Goal: Information Seeking & Learning: Learn about a topic

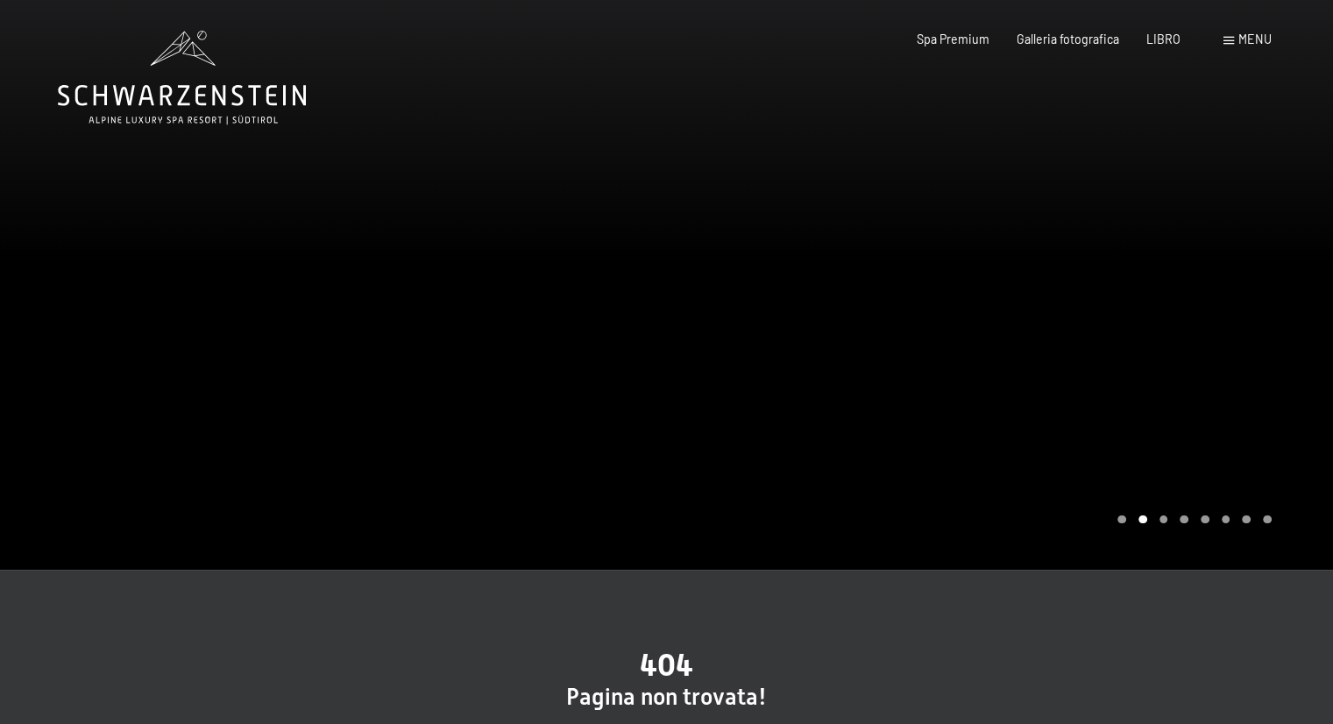
click at [1239, 39] on font "menu" at bounding box center [1254, 39] width 33 height 15
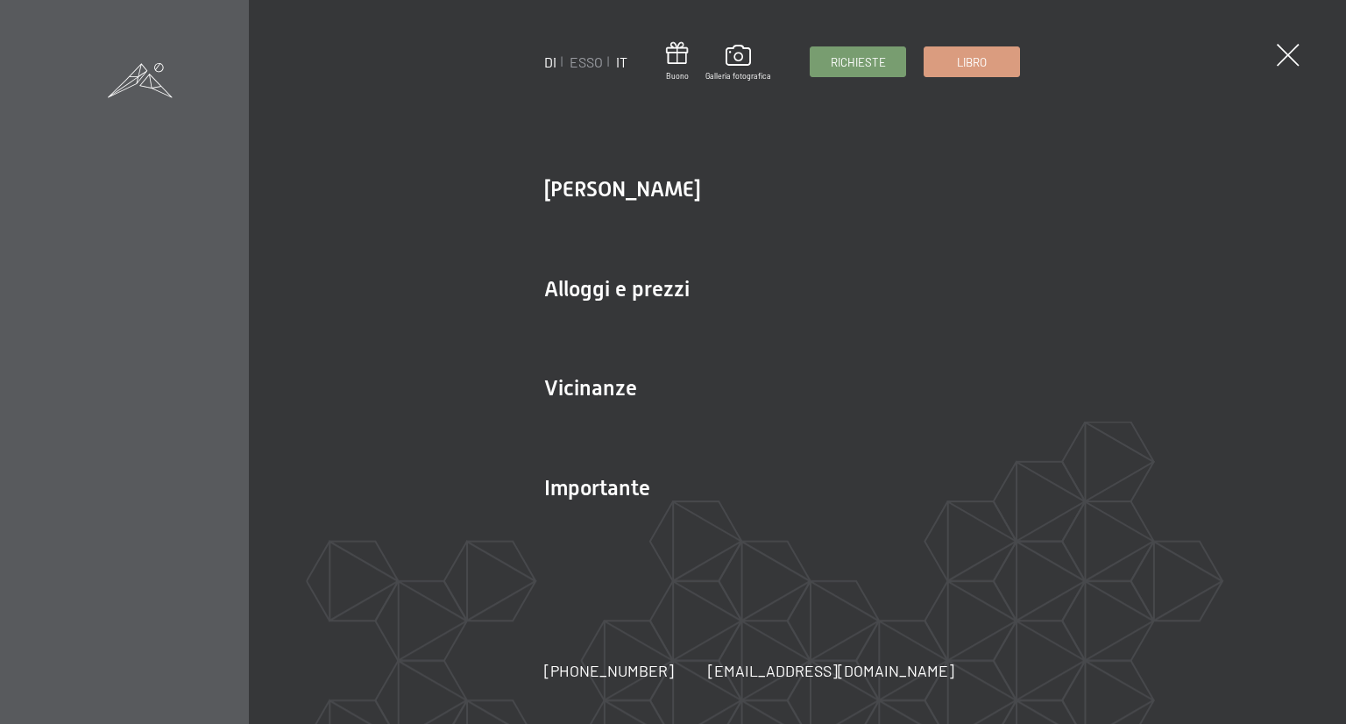
click at [622, 57] on font "IT" at bounding box center [621, 61] width 11 height 17
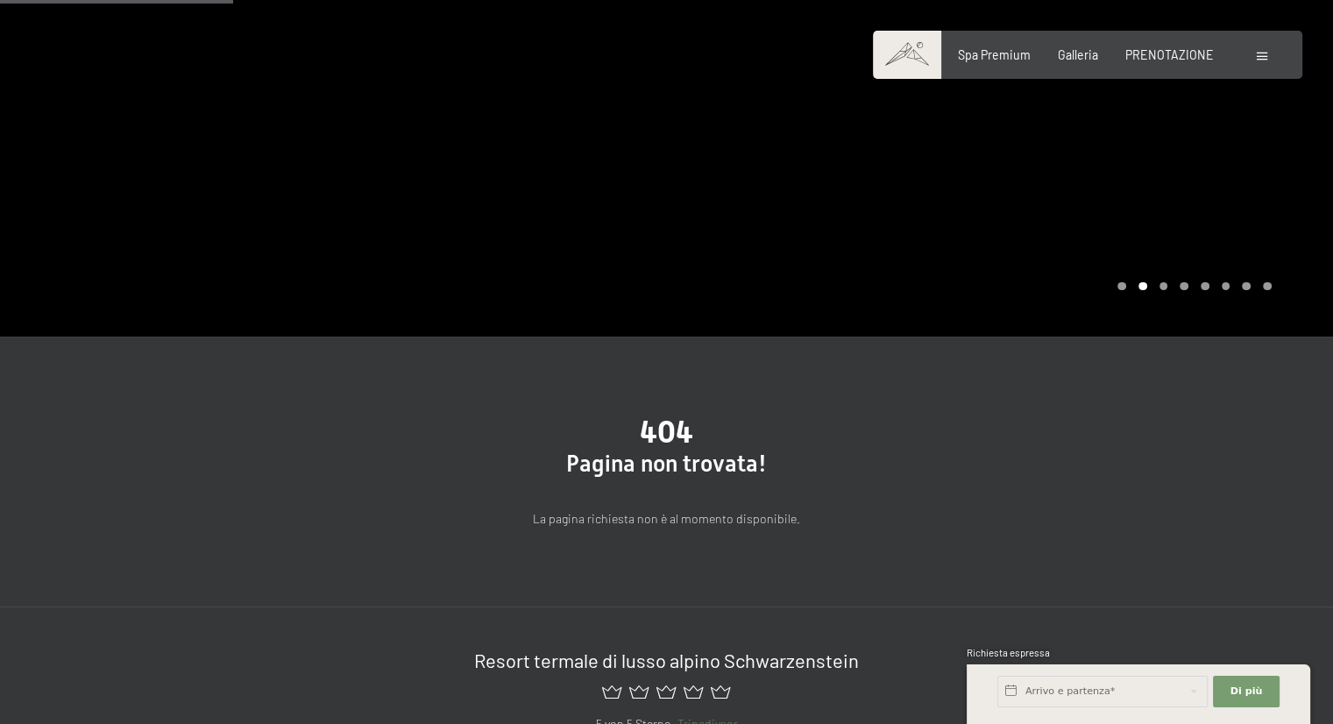
scroll to position [231, 0]
click at [1271, 53] on div "Prenotazione Richieste Spa Premium Galleria PRENOTAZIONE DI ESSO IT Buoni Galle…" at bounding box center [1086, 55] width 367 height 18
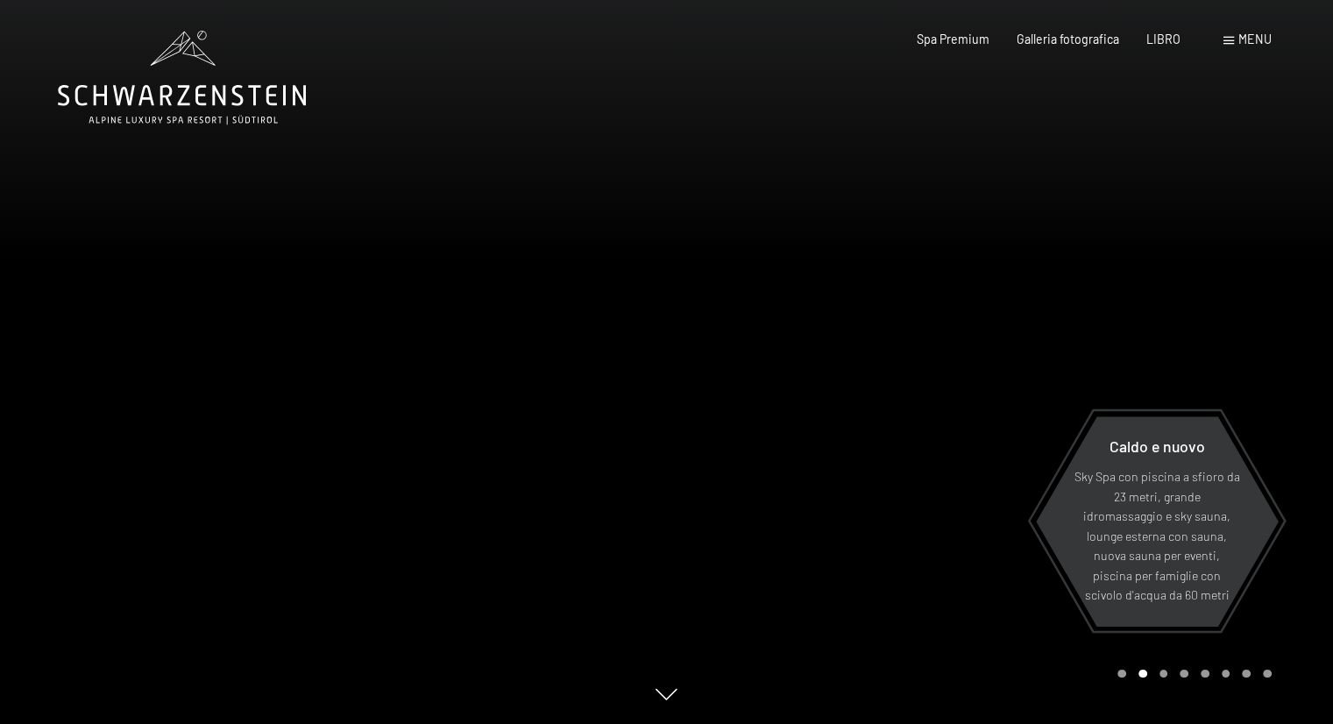
click at [1230, 39] on span at bounding box center [1228, 41] width 11 height 8
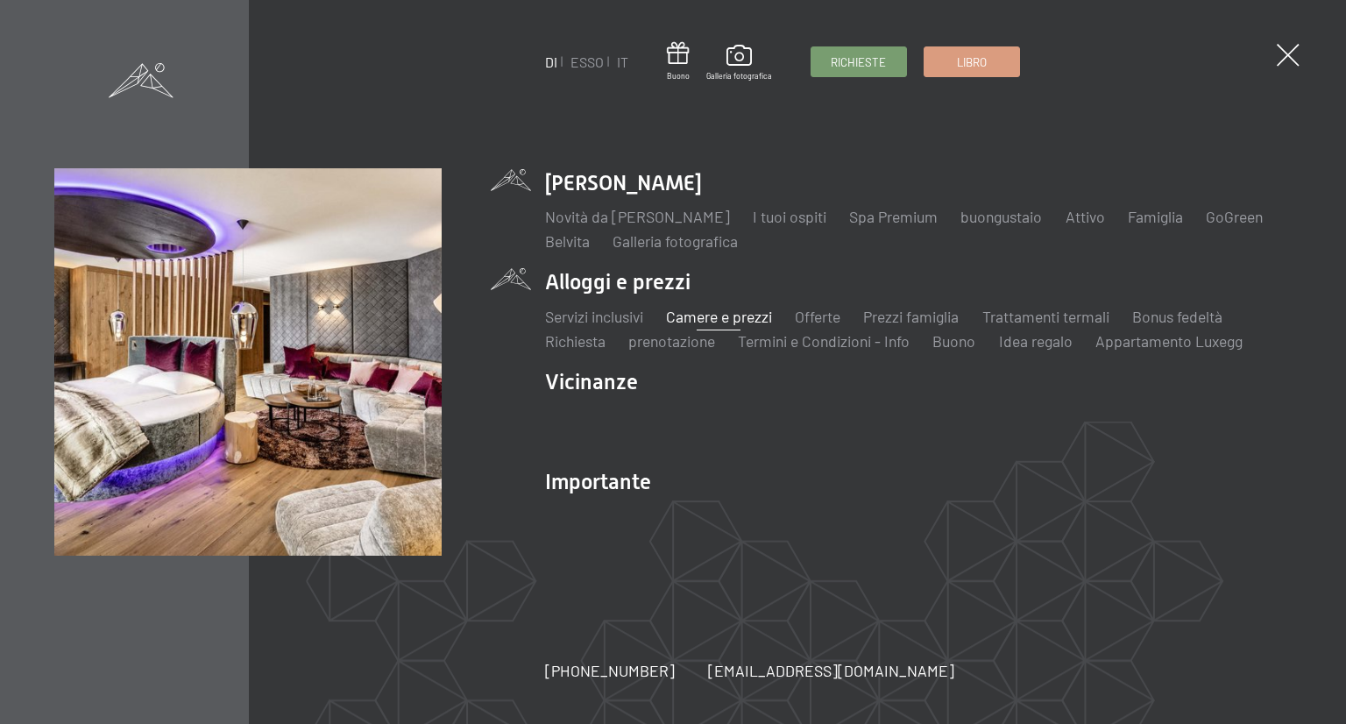
click at [698, 318] on font "Camere e prezzi" at bounding box center [718, 316] width 106 height 19
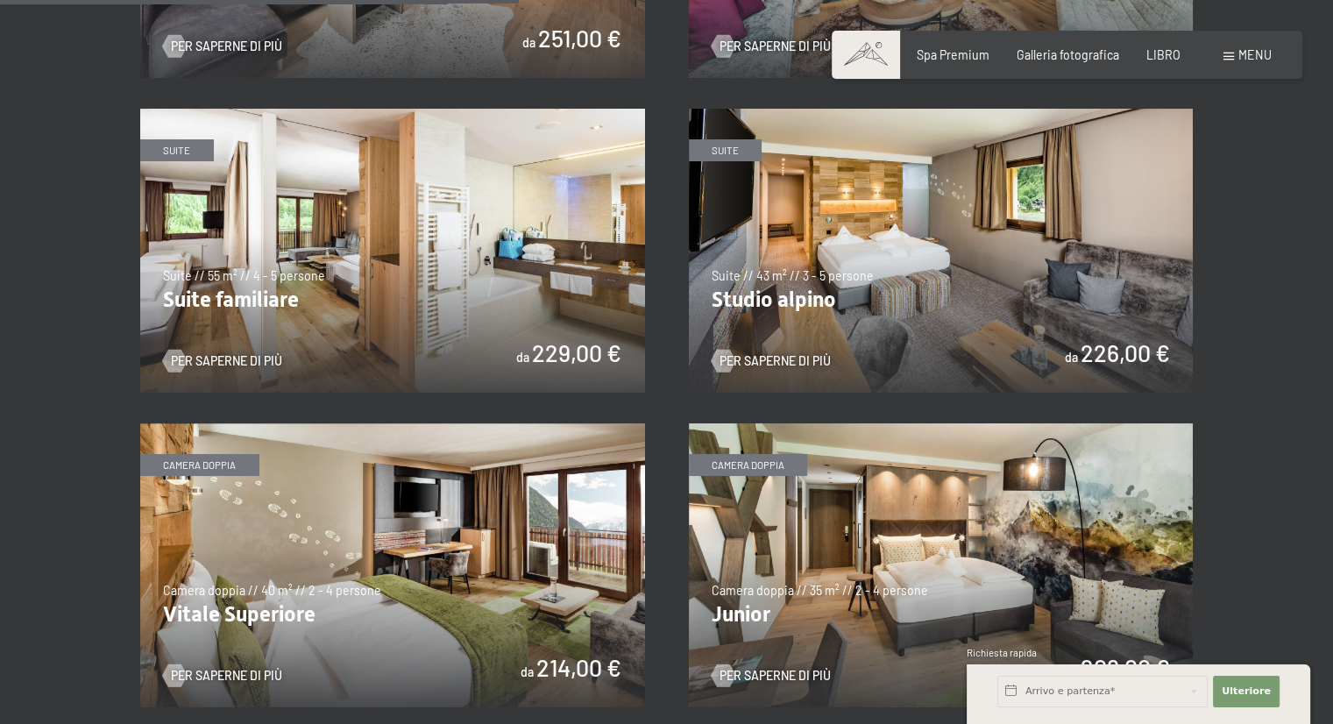
scroll to position [1895, 0]
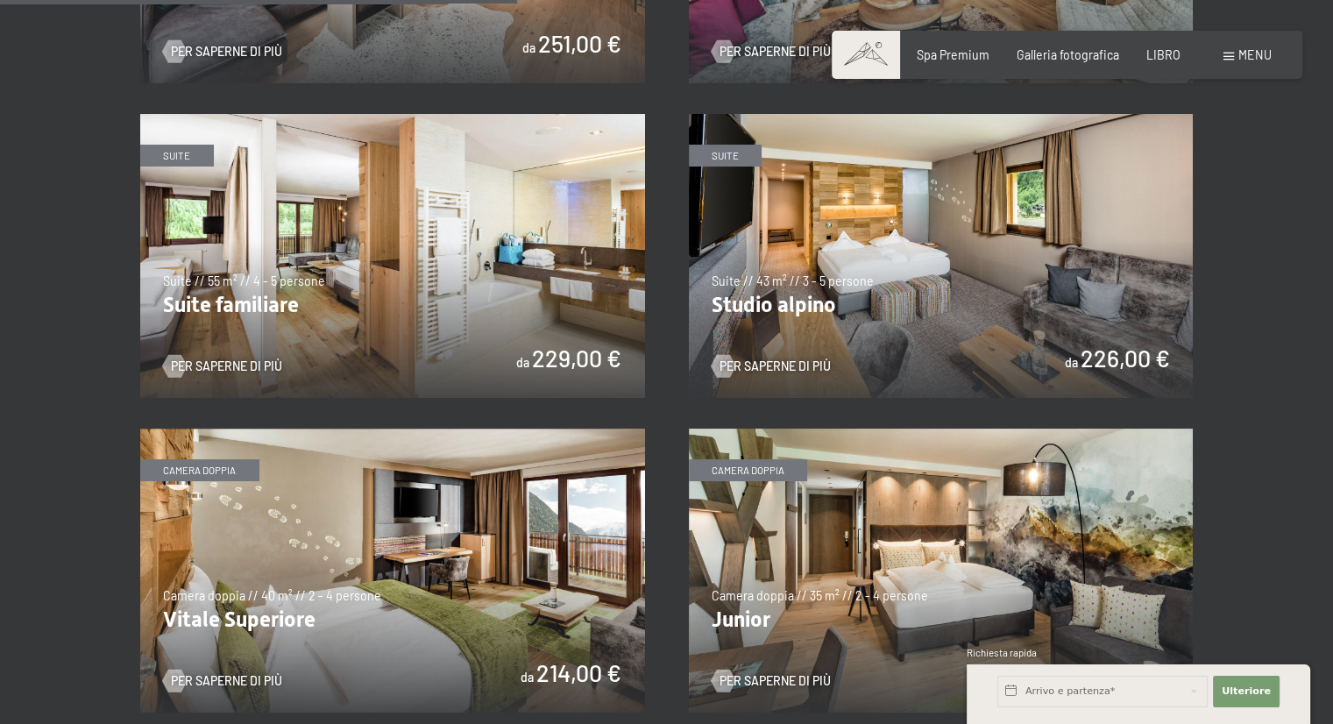
click at [307, 176] on img at bounding box center [392, 256] width 505 height 284
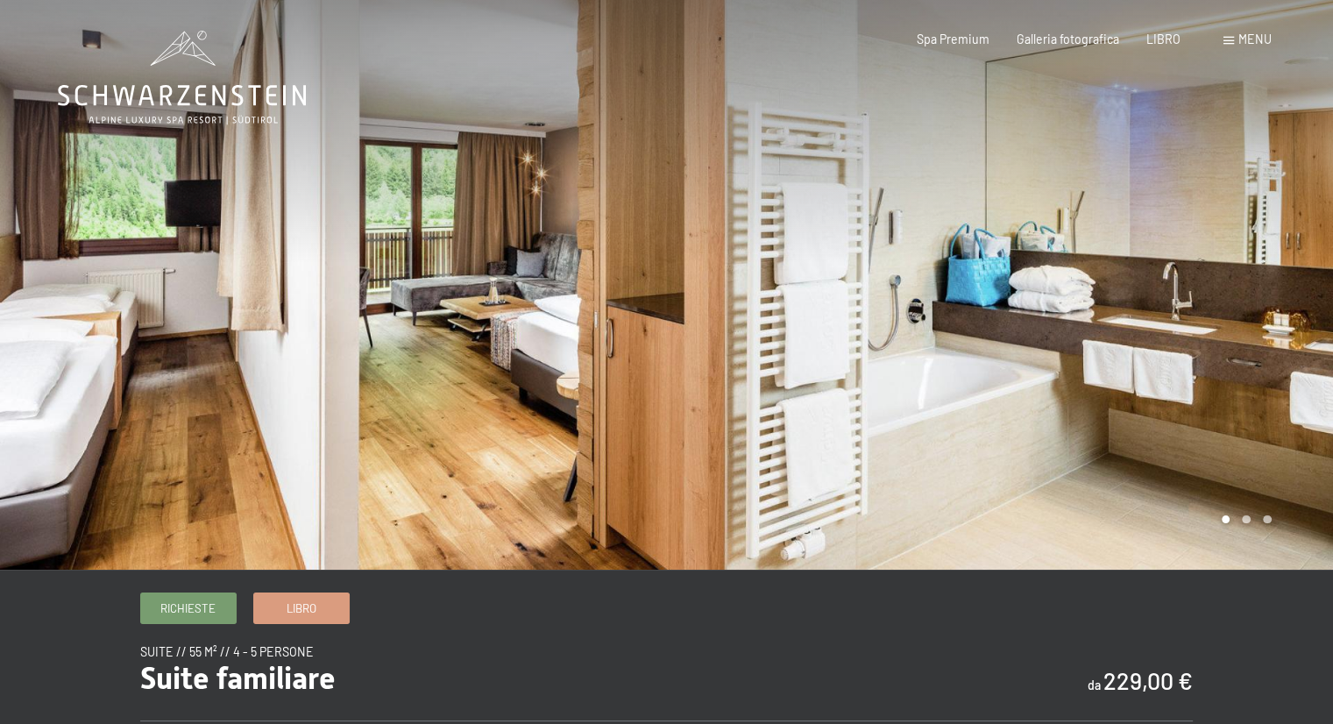
click at [1248, 324] on div at bounding box center [1000, 285] width 667 height 570
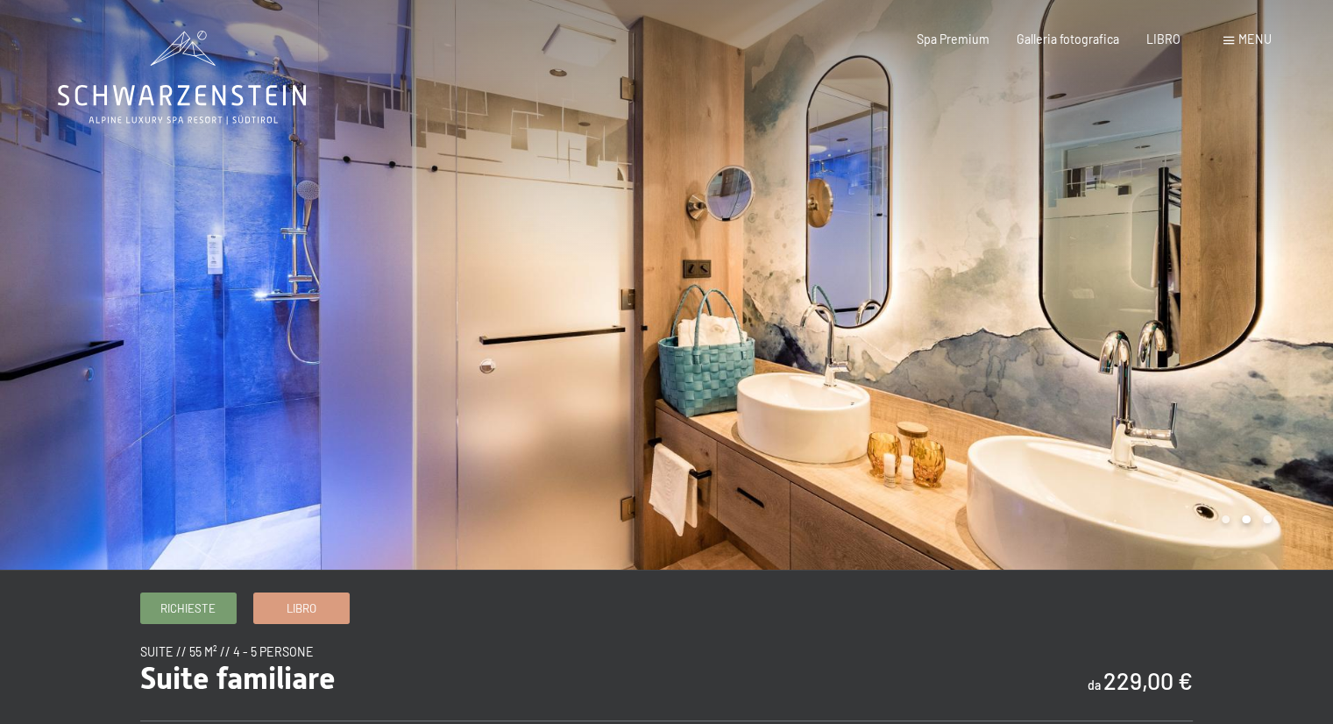
click at [1238, 320] on div at bounding box center [1000, 285] width 667 height 570
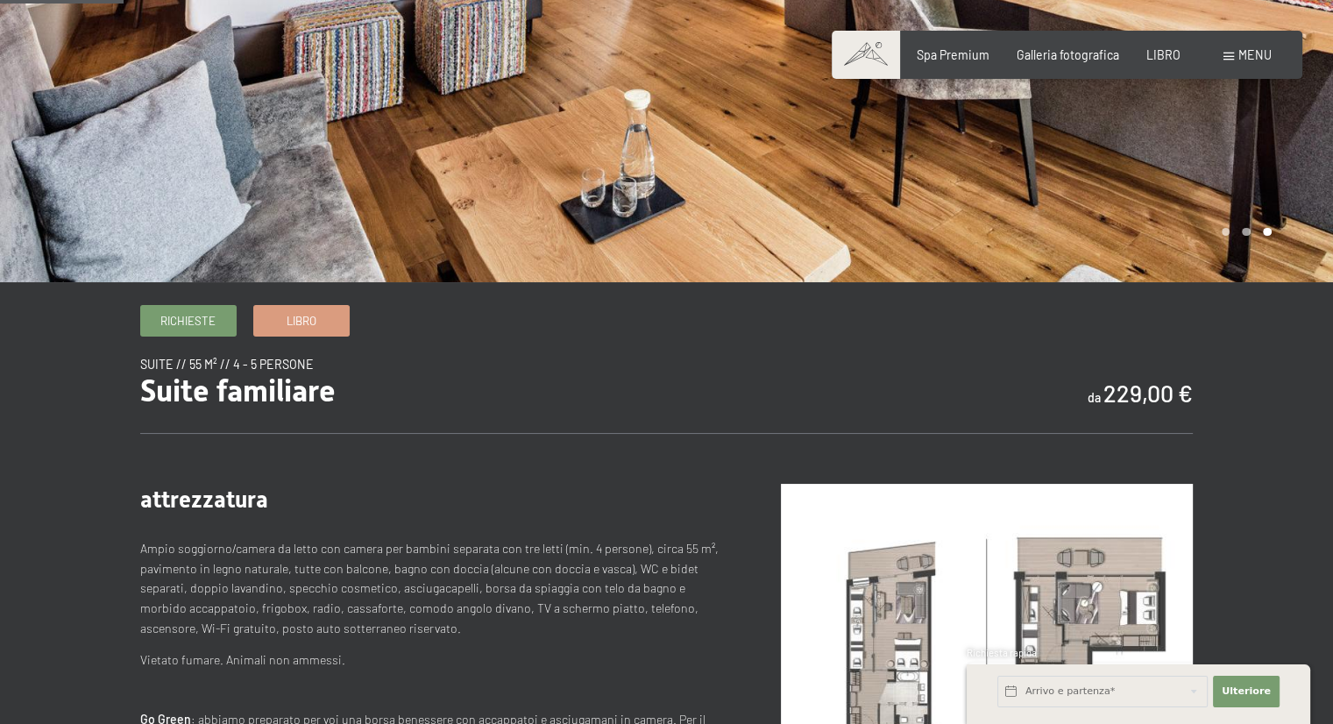
scroll to position [438, 0]
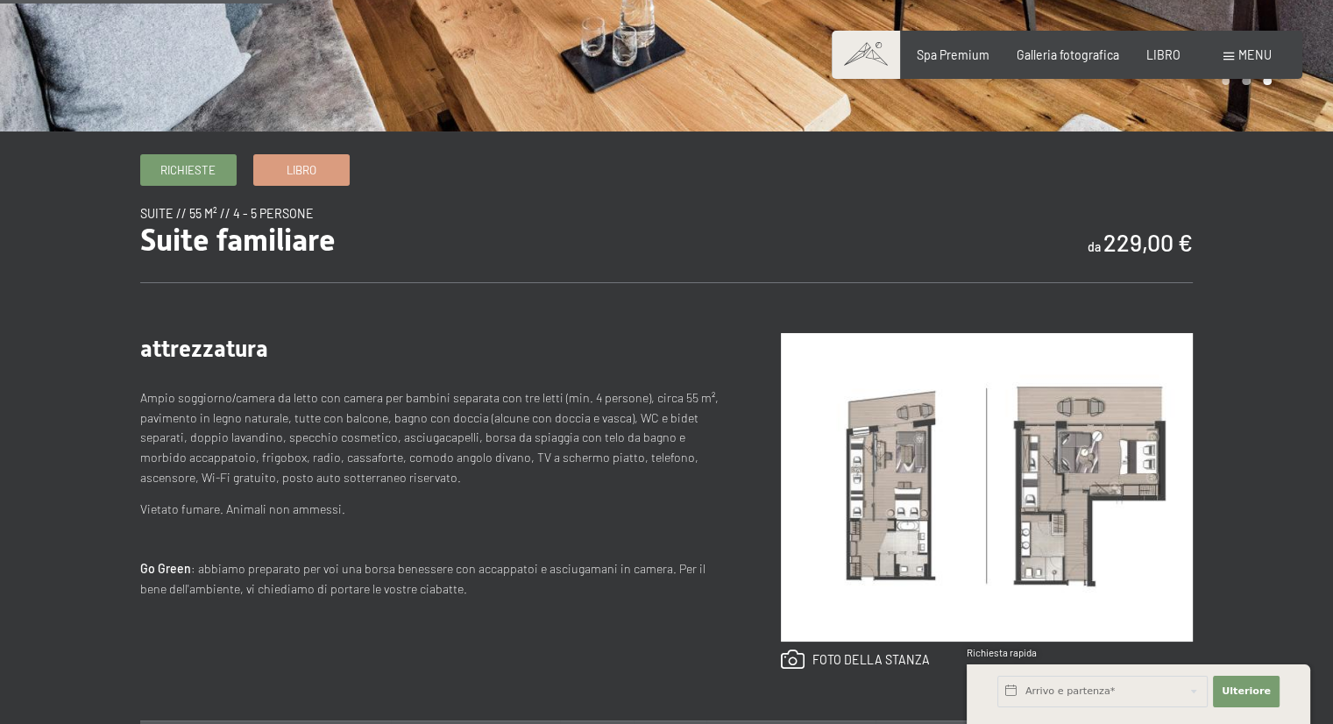
click at [1045, 439] on img at bounding box center [987, 487] width 412 height 308
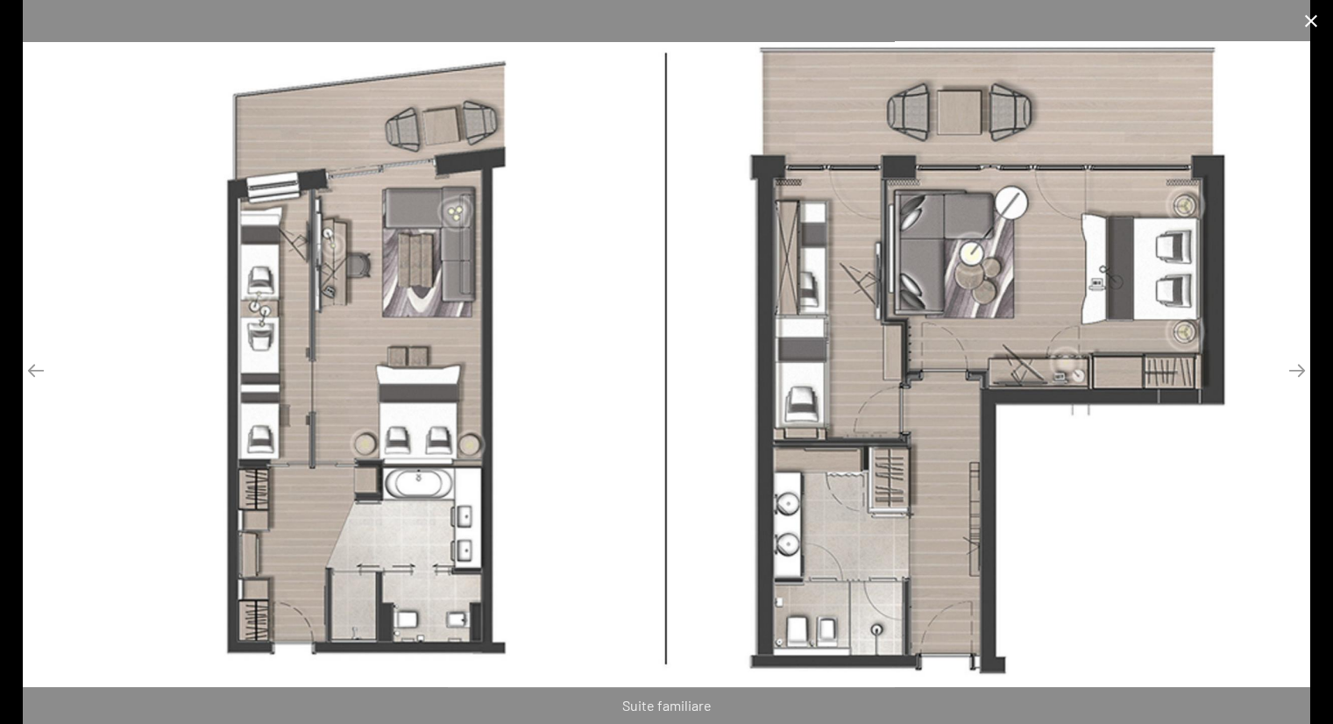
click at [1318, 11] on button "Chiudi galleria" at bounding box center [1311, 20] width 44 height 41
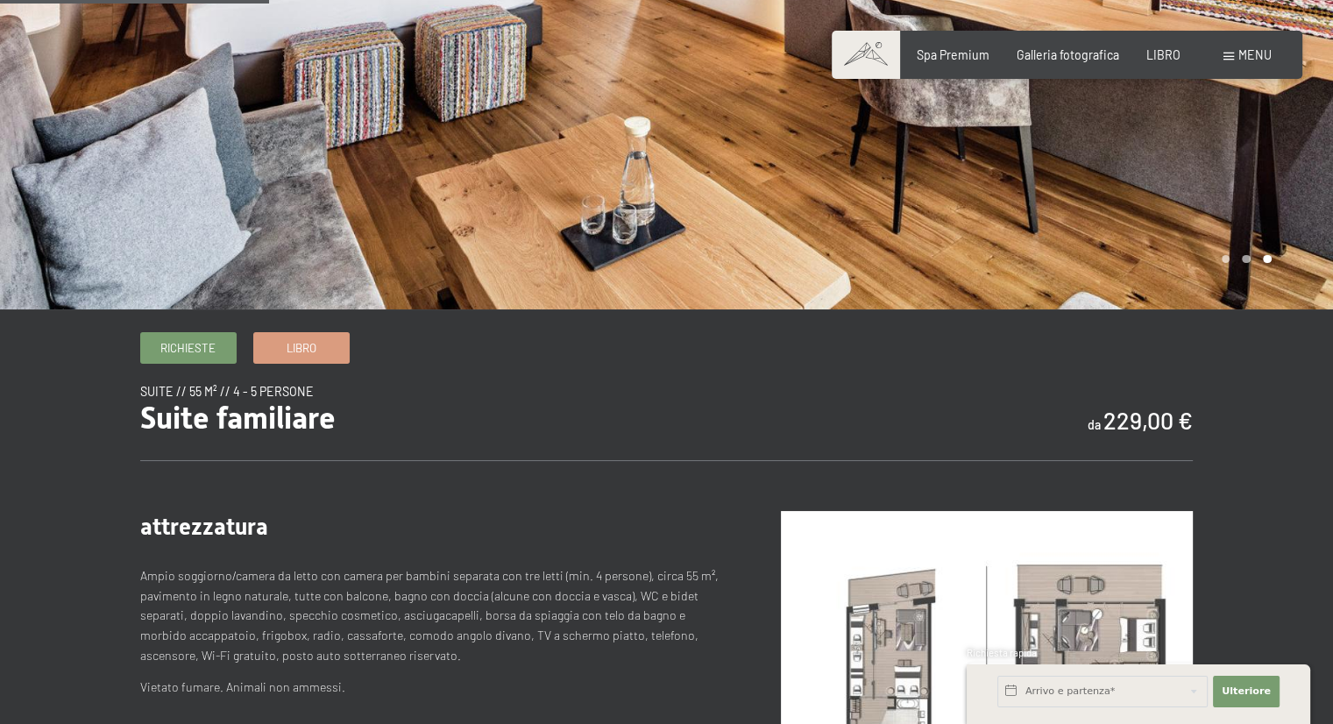
scroll to position [0, 0]
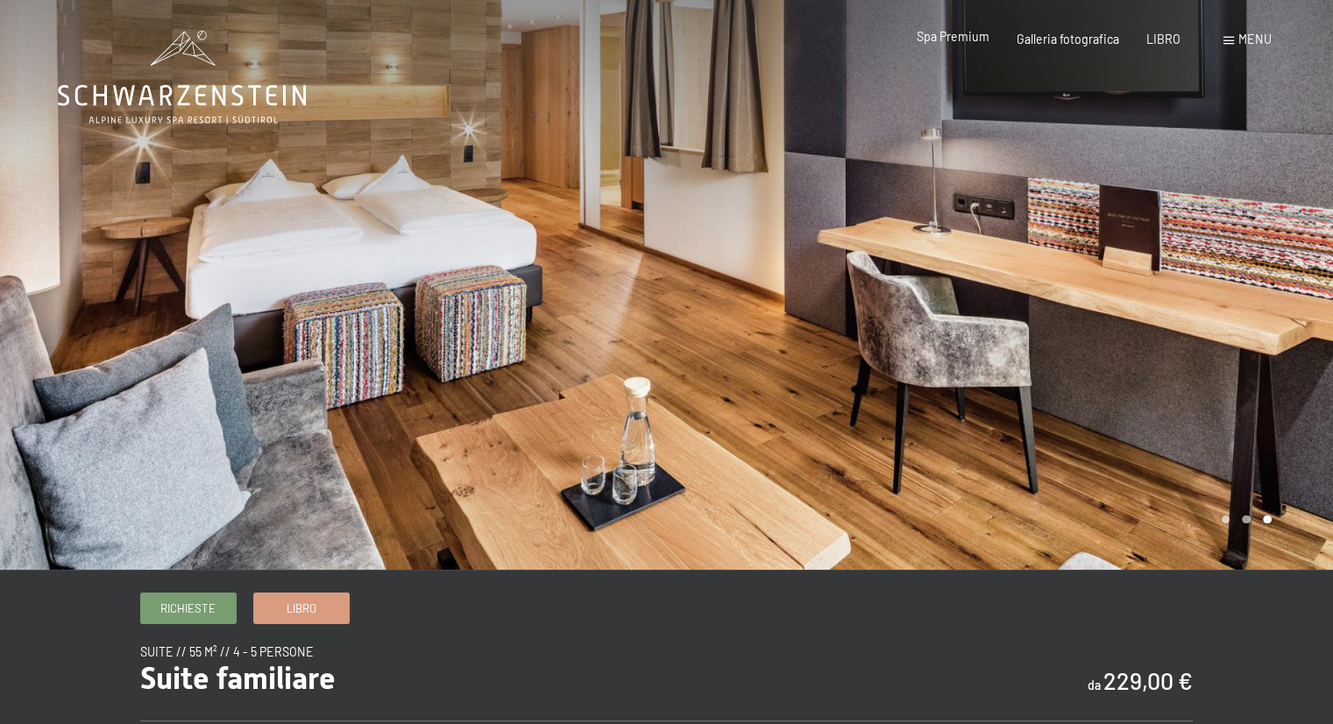
click at [950, 41] on font "Spa Premium" at bounding box center [953, 36] width 73 height 15
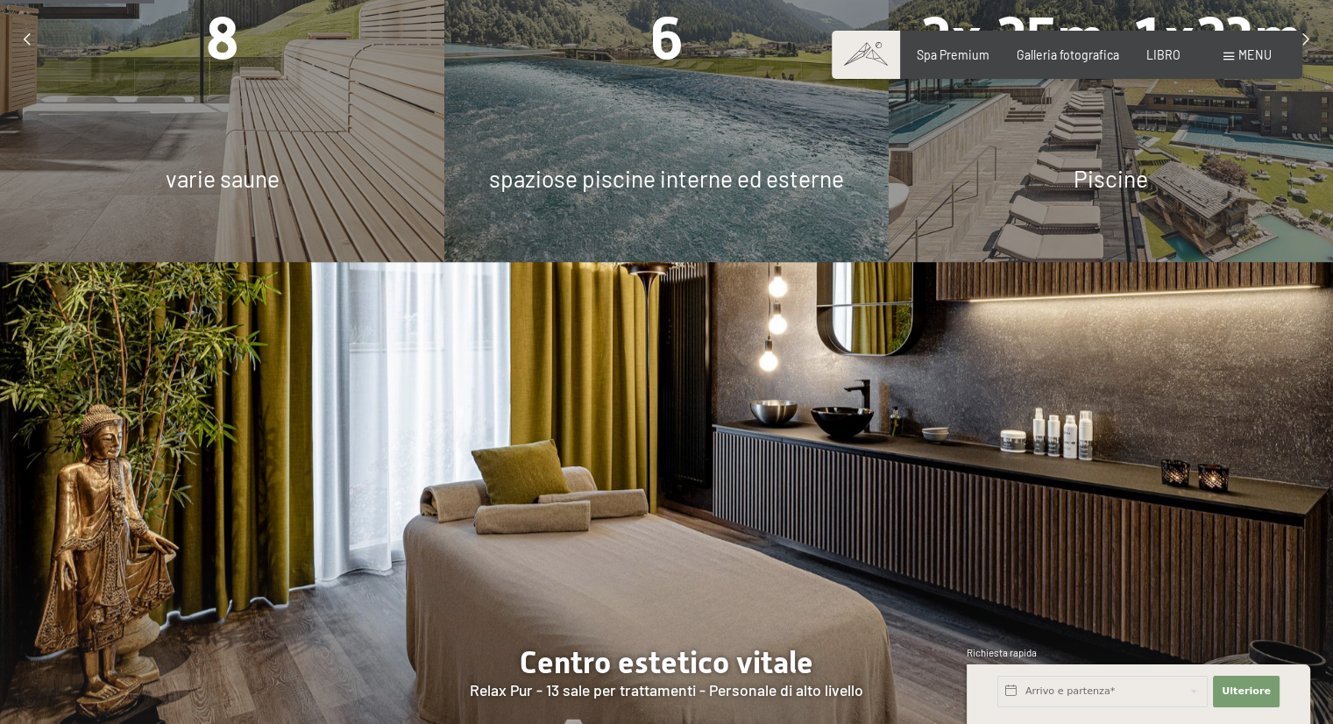
scroll to position [1129, 0]
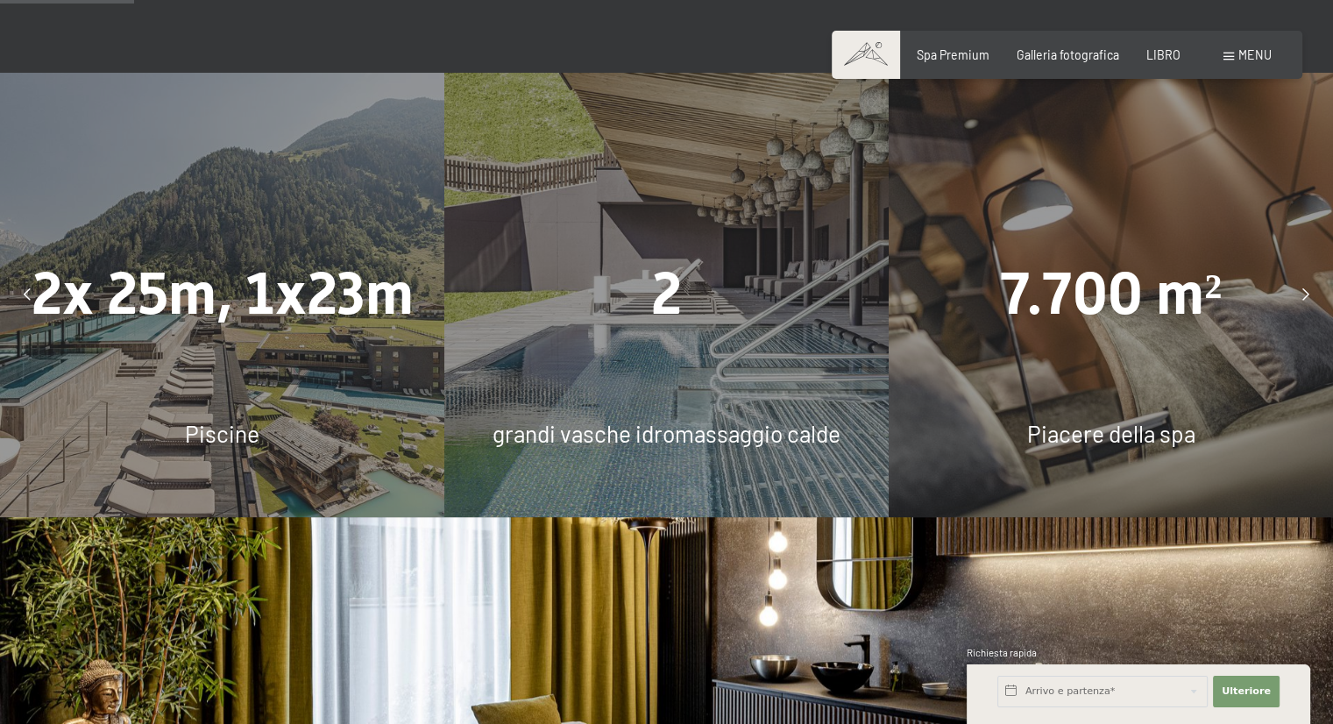
click at [15, 275] on div at bounding box center [27, 294] width 39 height 39
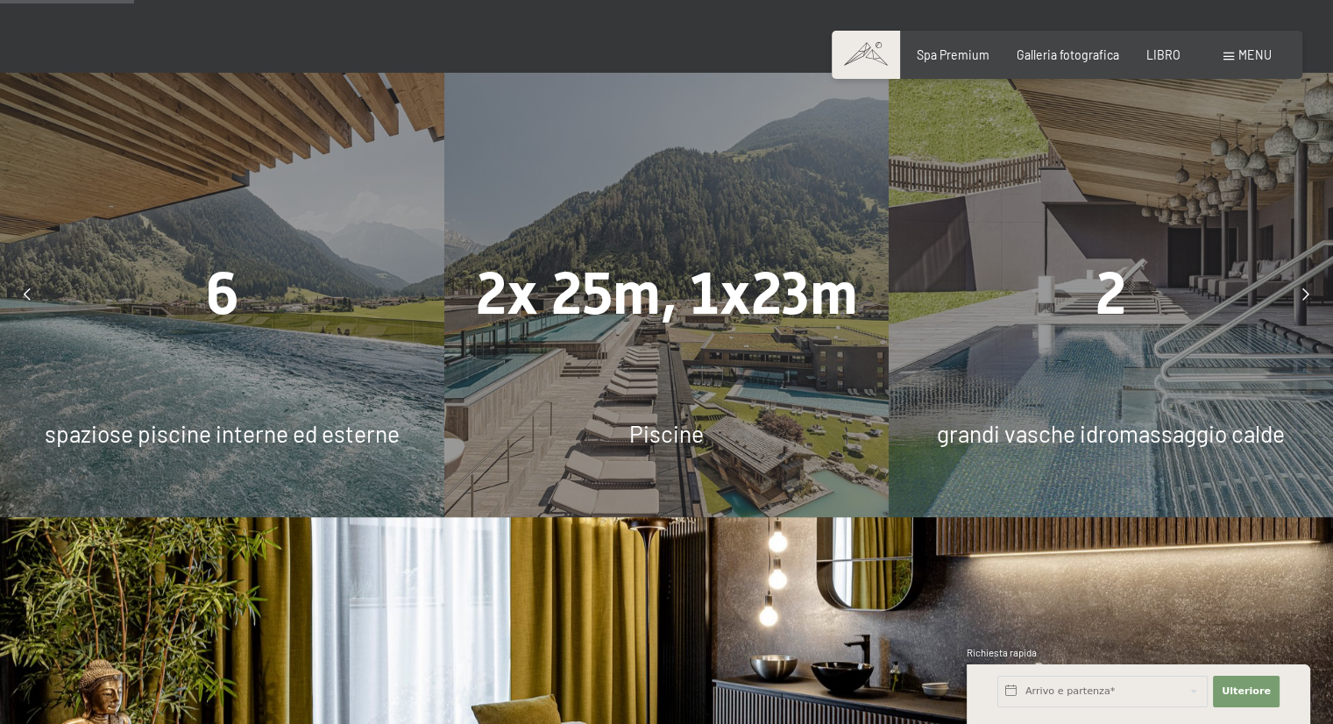
click at [30, 291] on icon at bounding box center [27, 294] width 7 height 12
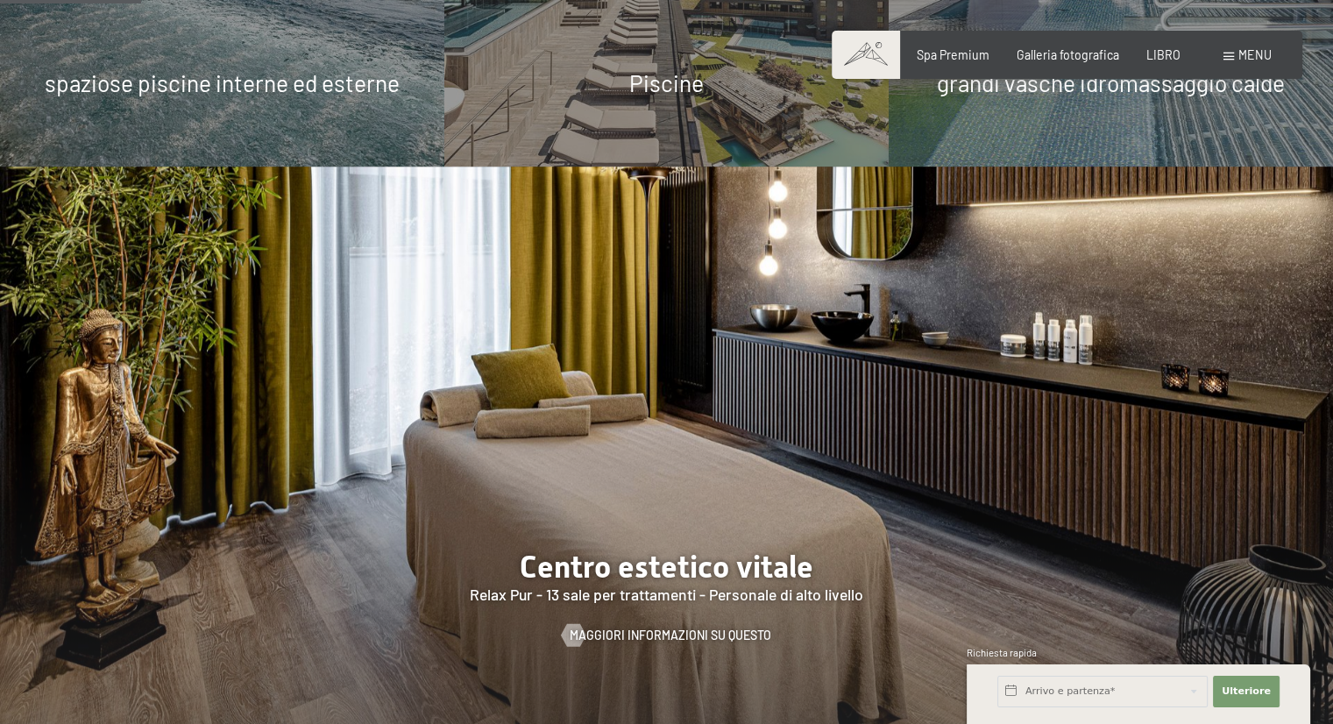
scroll to position [1174, 0]
